Goal: Task Accomplishment & Management: Manage account settings

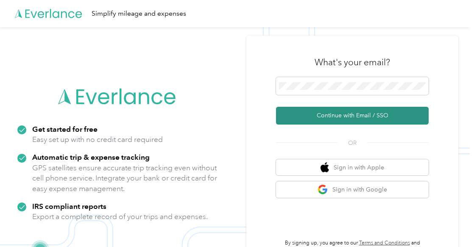
click at [330, 114] on button "Continue with Email / SSO" at bounding box center [352, 116] width 153 height 18
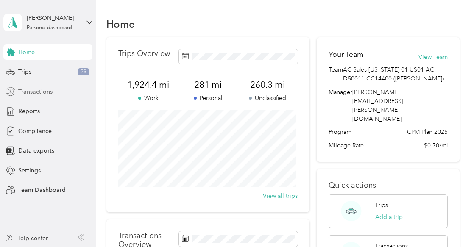
click at [38, 90] on span "Transactions" at bounding box center [35, 91] width 34 height 9
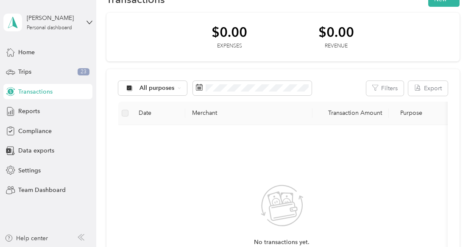
scroll to position [24, 0]
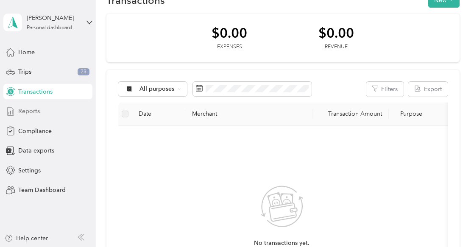
click at [34, 115] on span "Reports" at bounding box center [29, 111] width 22 height 9
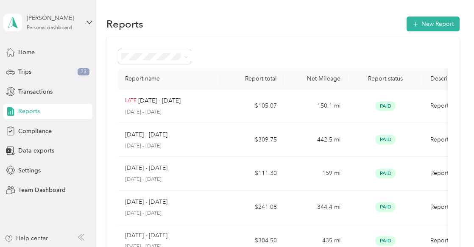
click at [55, 27] on div "Personal dashboard" at bounding box center [49, 27] width 45 height 5
click at [31, 112] on div "Log out" at bounding box center [141, 108] width 262 height 15
